Goal: Task Accomplishment & Management: Manage account settings

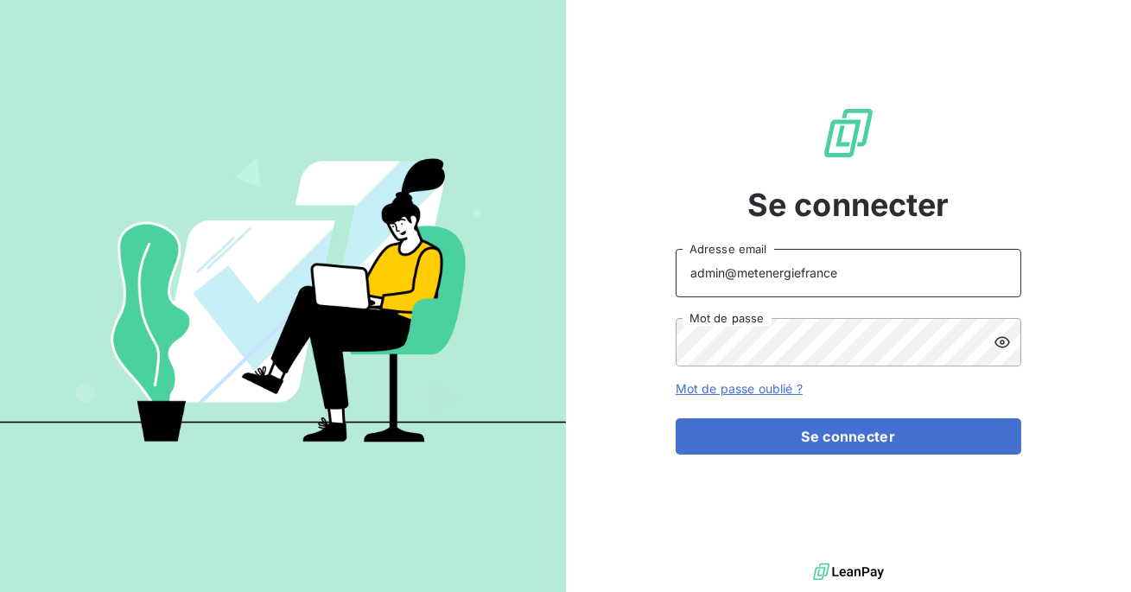
click at [831, 265] on input "admin@metenergiefrance" at bounding box center [849, 273] width 346 height 48
drag, startPoint x: 845, startPoint y: 276, endPoint x: 732, endPoint y: 274, distance: 112.4
click at [732, 274] on input "admin@metenergiefrance" at bounding box center [849, 273] width 346 height 48
type input "admin@ecores"
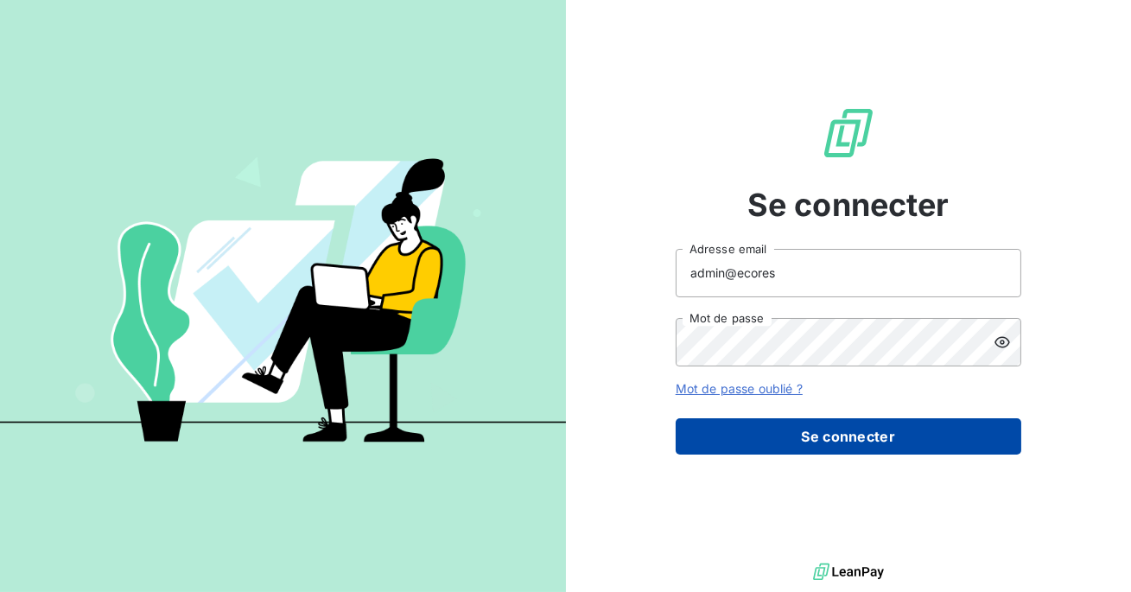
click at [811, 429] on button "Se connecter" at bounding box center [849, 436] width 346 height 36
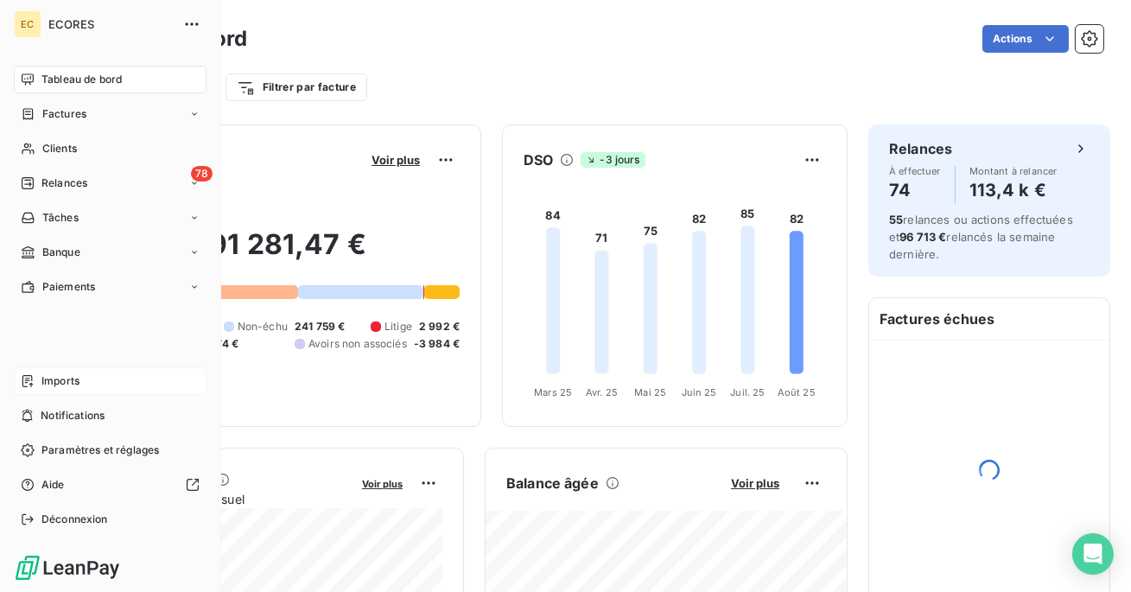
click at [29, 384] on icon at bounding box center [28, 381] width 14 height 14
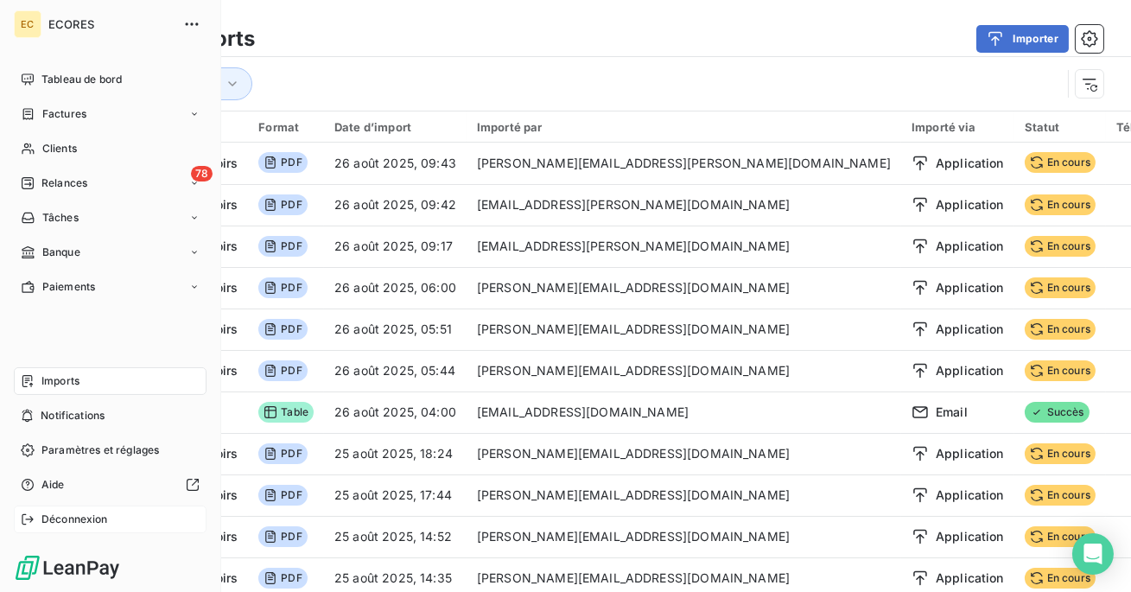
click at [76, 527] on span "Déconnexion" at bounding box center [74, 520] width 67 height 16
